Goal: Information Seeking & Learning: Find specific fact

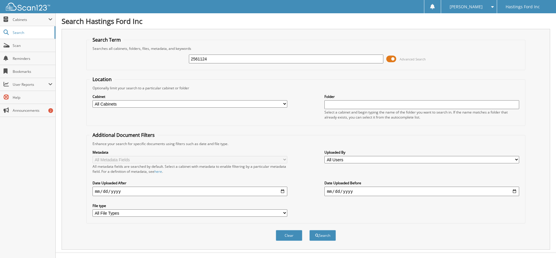
type input "2561124"
click at [309, 230] on button "Search" at bounding box center [322, 235] width 27 height 11
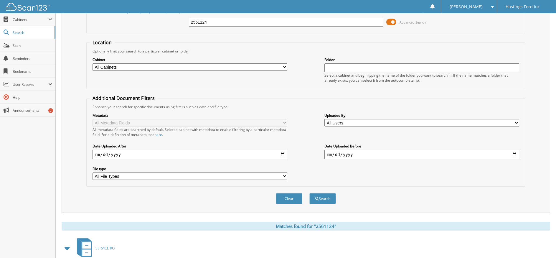
scroll to position [95, 0]
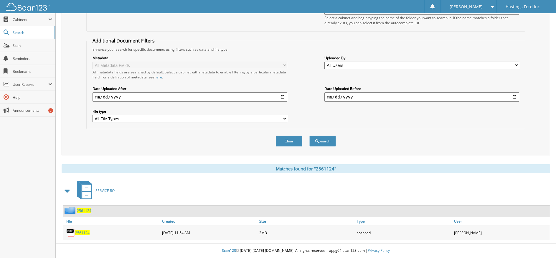
click at [79, 234] on span "2561124" at bounding box center [82, 232] width 14 height 5
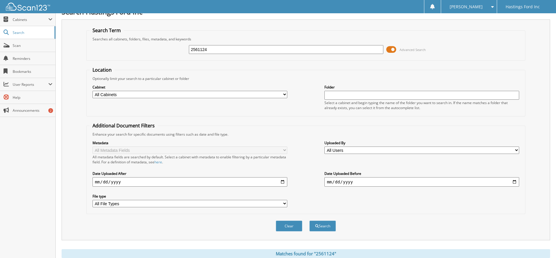
scroll to position [0, 0]
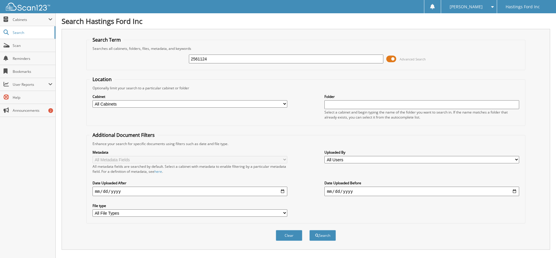
drag, startPoint x: 216, startPoint y: 59, endPoint x: 198, endPoint y: 60, distance: 17.5
click at [198, 60] on input "2561124" at bounding box center [286, 58] width 195 height 9
type input "2562498"
click at [320, 234] on button "Search" at bounding box center [322, 235] width 27 height 11
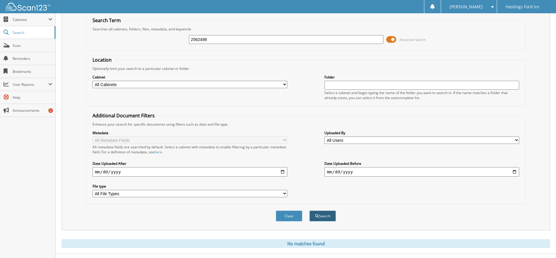
scroll to position [30, 0]
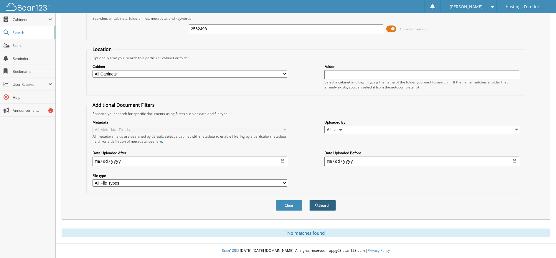
click at [322, 206] on button "Search" at bounding box center [322, 205] width 27 height 11
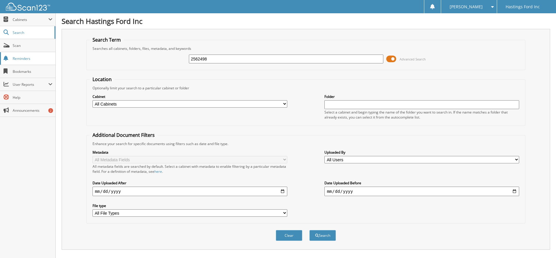
drag, startPoint x: 212, startPoint y: 59, endPoint x: 52, endPoint y: 63, distance: 159.6
click at [52, 63] on body "LINDA R. Settings Logout Hastings Ford Inc Close Cabinets My Company Email Addr…" at bounding box center [278, 144] width 556 height 288
type input "62498+"
click at [309, 230] on button "Search" at bounding box center [322, 235] width 27 height 11
type input "+"
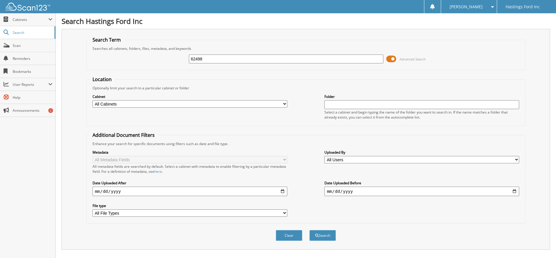
type input "62498"
click at [309, 230] on button "Search" at bounding box center [322, 235] width 27 height 11
drag, startPoint x: 208, startPoint y: 59, endPoint x: 174, endPoint y: 68, distance: 35.4
click at [174, 68] on fieldset "Search Term Searches all cabinets, folders, files, metadata, and keywords 62498…" at bounding box center [305, 54] width 439 height 34
type input "2562498"
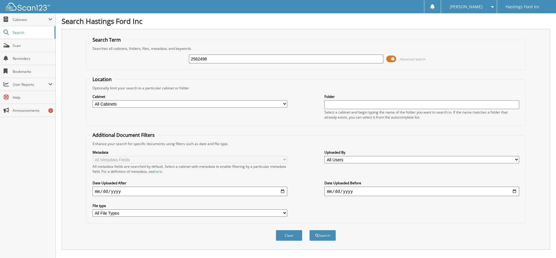
click at [309, 230] on button "Search" at bounding box center [322, 235] width 27 height 11
